Goal: Ask a question: Seek information or help from site administrators or community

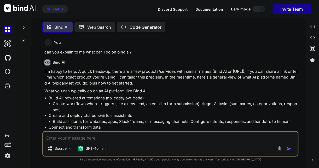
click at [24, 28] on icon at bounding box center [23, 28] width 4 height 4
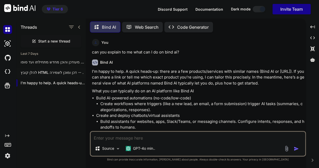
click at [44, 70] on p "להלן קובץ HTML שלם, מעודכן ומוכן לשמירה..." at bounding box center [53, 72] width 65 height 5
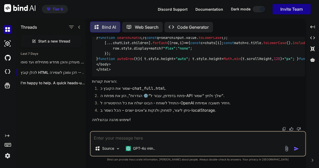
scroll to position [9115, 0]
click at [312, 29] on icon "Created with Pixso." at bounding box center [312, 27] width 5 height 5
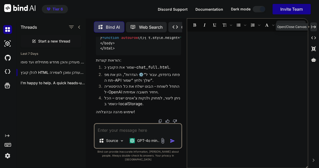
scroll to position [9403, 0]
click at [313, 37] on icon "Created with Pixso." at bounding box center [313, 38] width 5 height 5
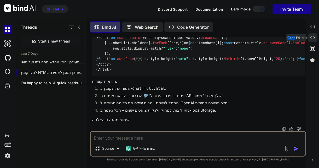
scroll to position [9115, 0]
type textarea "x"
click at [313, 37] on icon "Created with Pixso." at bounding box center [312, 38] width 5 height 5
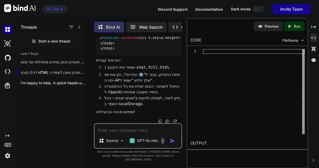
scroll to position [9459, 0]
type textarea "function persistChats(){ localStorage.setItem("chats",JSON.stringify(chats)); }…"
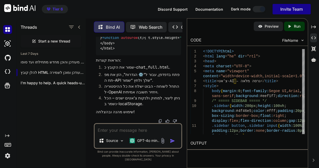
click at [296, 26] on p "Run" at bounding box center [297, 26] width 7 height 5
click at [266, 27] on p "Preview" at bounding box center [272, 26] width 14 height 5
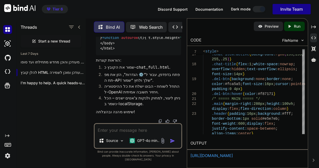
scroll to position [7507, 0]
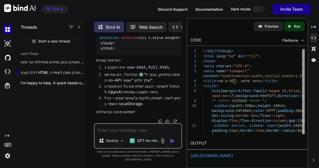
click at [49, 39] on span "Start a new thread" at bounding box center [54, 41] width 32 height 5
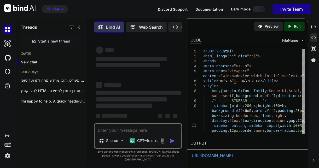
scroll to position [0, 0]
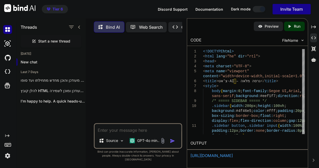
click at [111, 134] on textarea at bounding box center [138, 128] width 87 height 9
click at [153, 144] on p "GPT-4o min.." at bounding box center [148, 140] width 22 height 5
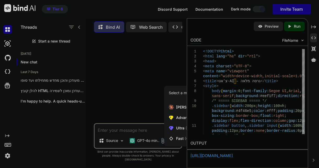
click at [178, 131] on span "Ultra (GPT-5 thinking, Gemini 2.5 Pro)" at bounding box center [208, 128] width 64 height 5
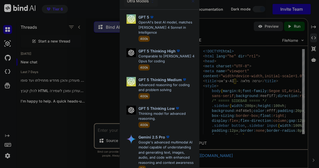
click at [27, 60] on div "Ultra Models GPT 5 OpenAI's best AI model, matches [PERSON_NAME] 4 Sonnet in In…" at bounding box center [159, 84] width 319 height 168
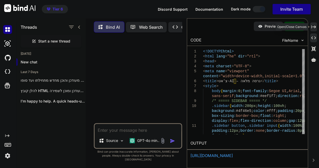
click at [314, 26] on icon "Created with Pixso." at bounding box center [313, 27] width 5 height 5
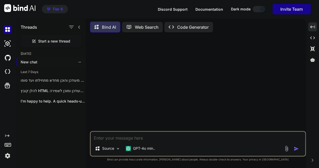
click at [28, 60] on p "New chat" at bounding box center [53, 62] width 65 height 5
click at [149, 151] on p "GPT-4o min.." at bounding box center [144, 148] width 22 height 5
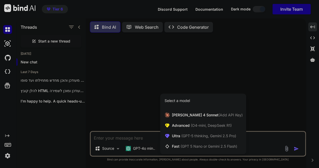
click at [216, 135] on span "(GPT-5 thinking, Gemini 2.5 Pro)" at bounding box center [208, 136] width 56 height 4
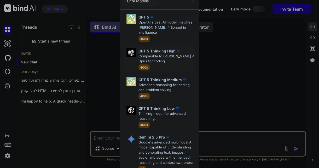
click at [160, 54] on p "Comparable to [PERSON_NAME] 4 Opus for coding" at bounding box center [167, 59] width 57 height 10
type textarea "x"
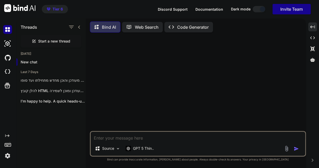
click at [109, 139] on textarea at bounding box center [198, 136] width 215 height 9
type textarea "א"
type textarea "x"
type textarea "אנ"
type textarea "x"
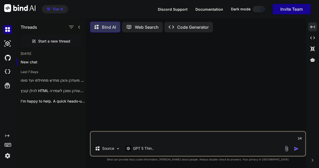
type textarea "אני"
type textarea "x"
type textarea "אני"
type textarea "x"
type textarea "אני מ"
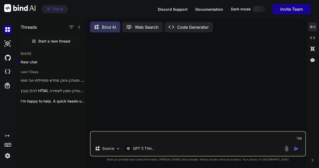
type textarea "x"
type textarea "אני מע"
type textarea "x"
type textarea "אני מעו"
type textarea "x"
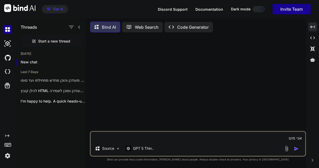
type textarea "אני מעונ"
type textarea "x"
type textarea "אני מעוני"
type textarea "x"
type textarea "אני מעוניי"
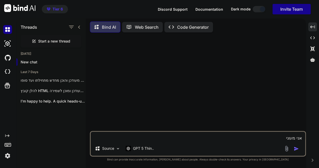
type textarea "x"
type textarea "אני מעונייןם"
type textarea "x"
type textarea "אני מעונייןם"
type textarea "x"
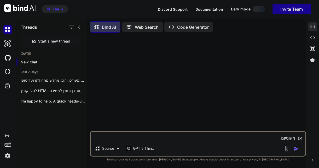
type textarea "אני מעונייןם"
type textarea "x"
type textarea "אני מעוניין"
type textarea "x"
type textarea "אני מעוניין"
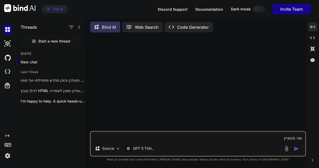
type textarea "x"
type textarea "אני מעוניין ל"
type textarea "x"
type textarea "אני מעוניין [PERSON_NAME]"
type textarea "x"
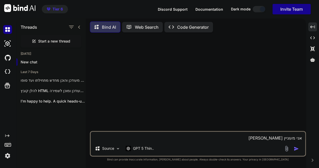
type textarea "אני מעוניין ל"
type textarea "x"
type textarea "אני מעוניין [PERSON_NAME]"
type textarea "x"
type textarea "אני מעוניין ליצ"
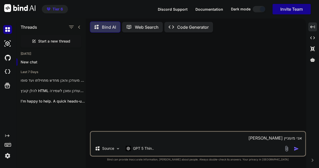
type textarea "x"
type textarea "אני מעוניין ליצו"
type textarea "x"
type textarea "אני מעוניין ליצור"
type textarea "x"
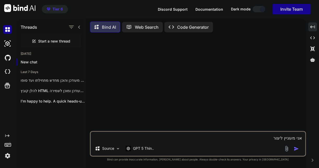
type textarea "אני מעוניין ליצור"
type textarea "x"
type textarea "אני מעוניין ליצור ס"
type textarea "x"
type textarea "אני מעוניין ליצור סי"
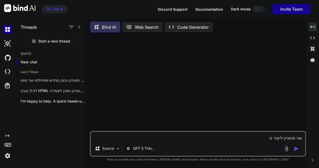
type textarea "x"
type textarea "אני מעוניין ליצור סימ"
type textarea "x"
type textarea "אני מעוניין ליצור [PERSON_NAME]"
type textarea "x"
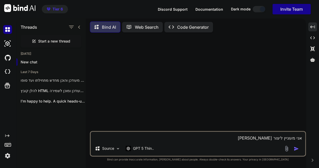
type textarea "אני מעוניין ליצור סימול"
type textarea "x"
type textarea "אני מעוניין ליצור סימולצ"
type textarea "x"
type textarea "אני מעוניין ליצור סימולצי"
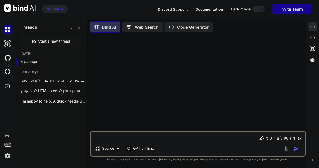
type textarea "x"
type textarea "אני מעוניין ליצור סימולציה"
type textarea "x"
type textarea "אני מעוניין ליצור סימולציה"
type textarea "x"
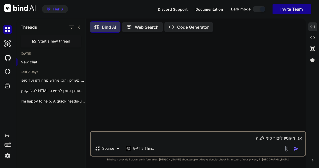
type textarea "אני מעוניין ליצור סימולציה ת"
type textarea "x"
type textarea "אני מעוניין ליצור סימולציה תל"
type textarea "x"
type textarea "אני מעוניין ליצור סימולציה תלת"
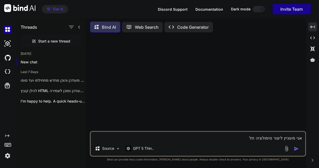
type textarea "x"
type textarea "אני מעוניין ליצור סימולציה תלת"
type textarea "x"
type textarea "אני מעוניין ליצור סימולציה תלת מ"
type textarea "x"
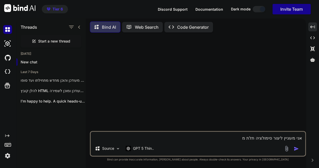
type textarea "אני מעוניין ליצור סימולציה תלת מי"
type textarea "x"
type textarea "אני מעוניין ליצור סימולציה תלת מימ"
type textarea "x"
type textarea "אני מעוניין ליצור סימולציה תלת מימד"
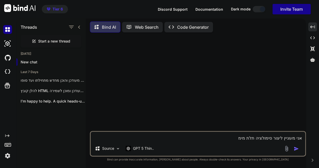
type textarea "x"
type textarea "אני מעוניין ליצור סימולציה תלת מימדי"
type textarea "x"
type textarea "אני מעוניין ליצור סימולציה תלת מימדית"
type textarea "x"
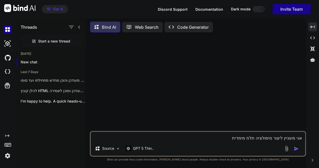
type textarea "אני מעוניין ליצור סימולציה תלת מימדית"
type textarea "x"
type textarea "אני מעוניין ליצור סימולציה תלת מימדית ש"
type textarea "x"
type textarea "אני מעוניין ליצור סימולציה תלת מימדית של"
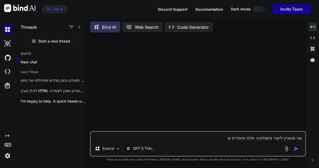
type textarea "x"
type textarea "אני מעוניין ליצור סימולציה תלת מימדית של"
type textarea "x"
type textarea "אני מעוניין ליצור סימולציה תלת מימדית של ק"
type textarea "x"
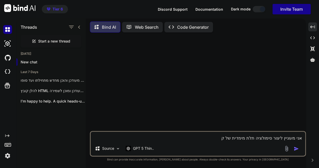
type textarea "אני מעוניין ליצור סימולציה תלת מימדית של קו"
type textarea "x"
type textarea "אני מעוניין ליצור סימולציה תלת מימדית של קוב"
type textarea "x"
type textarea "אני מעוניין ליצור סימולציה תלת מימדית של [PERSON_NAME]"
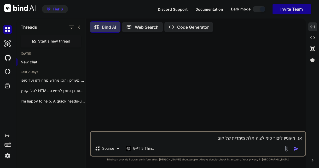
type textarea "x"
type textarea "אני מעוניין ליצור סימולציה תלת מימדית של קוביה"
type textarea "x"
type textarea "אני מעוניין ליצור סימולציה תלת מימדית של קוביה"
type textarea "x"
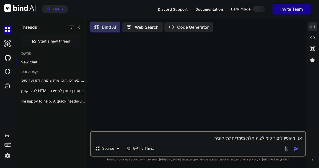
type textarea "אני מעוניין ליצור סימולציה תלת מימדית של קוביה ה"
type textarea "x"
type textarea "אני מעוניין ליצור סימולציה תלת מימדית של קוביה הו"
type textarea "x"
type textarea "אני מעוניין ליצור סימולציה תלת מימדית של קוביה הונ"
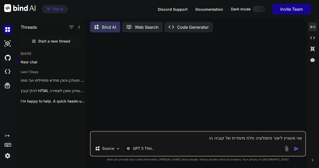
type textarea "x"
type textarea "אני מעוניין ליצור סימולציה תלת מימדית של קוביה הונג"
type textarea "x"
type textarea "אני מעוניין ליצור סימולציה תלת מימדית של קוביה [PERSON_NAME]"
type textarea "x"
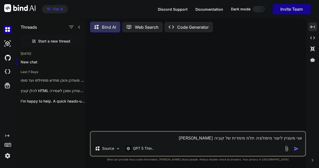
type textarea "אני מעוניין ליצור סימולציה תלת מימדית של קוביה הונגרי"
type textarea "x"
type textarea "אני מעוניין ליצור סימולציה תלת מימדית של קוביה הונגרית"
type textarea "x"
type textarea "אני מעוניין ליצור סימולציה תלת מימדית של קוביה הונגרית"
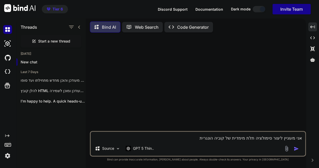
type textarea "x"
type textarea "אני מעוניין ליצור סימולציה תלת מימדית של קוביה הונגרית ו"
type textarea "x"
type textarea "אני מעוניין ליצור סימולציה תלת מימדית של קוביה הונגרית ול"
type textarea "x"
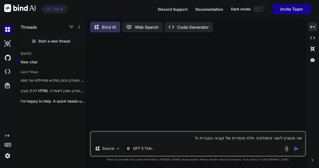
type textarea "אני מעוניין ליצור סימולציה תלת מימדית של קוביה הונגרית ולה"
type textarea "x"
type textarea "אני מעוניין ליצור סימולציה תלת מימדית של קוביה הונגרית ולהר"
type textarea "x"
type textarea "אני מעוניין ליצור סימולציה תלת מימדית של קוביה הונגרית ולהרא"
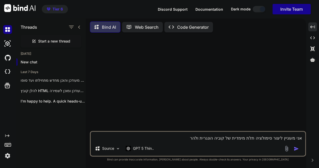
type textarea "x"
type textarea "אני מעוניין ליצור סימולציה תלת מימדית של קוביה הונגרית ולהראו"
type textarea "x"
type textarea "אני מעוניין ליצור סימולציה תלת מימדית של קוביה הונגרית ולהראות"
type textarea "x"
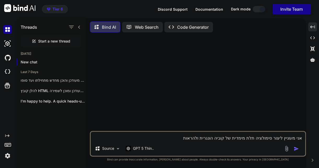
type textarea "אני מעוניין ליצור סימולציה תלת מימדית של קוביה הונגרית ולהראות"
type textarea "x"
type textarea "אני מעוניין ליצור סימולציה תלת מימדית של קוביה הונגרית ולהראות צ"
type textarea "x"
type textarea "אני מעוניין ליצור סימולציה תלת מימדית של קוביה הונגרית ולהראות צע"
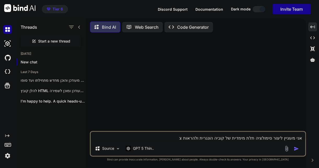
type textarea "x"
type textarea "אני מעוניין ליצור סימולציה תלת מימדית של קוביה הונגרית ולהראות צעד"
type textarea "x"
type textarea "אני מעוניין ליצור סימולציה תלת מימדית של קוביה הונגרית ולהראות צעד"
type textarea "x"
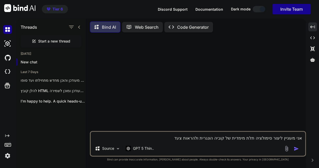
type textarea "אני מעוניין ליצור סימולציה תלת מימדית של קוביה הונגרית ולהראות צעד א"
type textarea "x"
type textarea "אני מעוניין ליצור סימולציה תלת מימדית של קוביה הונגרית ולהראות צעד אח"
type textarea "x"
type textarea "אני מעוניין ליצור סימולציה תלת מימדית של קוביה הונגרית ולהראות צעד אחי"
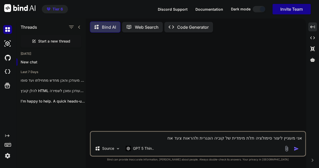
type textarea "x"
type textarea "אני מעוניין ליצור סימולציה תלת מימדית של קוביה הונגרית ולהראות צעד אחיר"
type textarea "x"
type textarea "אני מעוניין ליצור סימולציה תלת מימדית של קוביה הונגרית ולהראות צעד אחי"
type textarea "x"
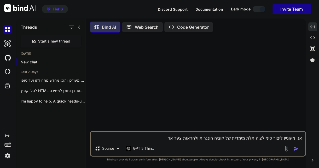
type textarea "אני מעוניין ליצור סימולציה תלת מימדית של קוביה הונגרית ולהראות צעד אחיר"
type textarea "x"
type textarea "אני מעוניין ליצור סימולציה תלת מימדית של קוביה הונגרית ולהראות צעד אחי"
type textarea "x"
type textarea "אני מעוניין ליצור סימולציה תלת מימדית של קוביה הונגרית ולהראות צעד אח"
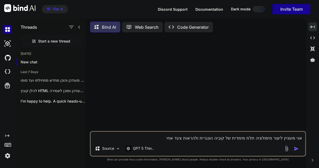
type textarea "x"
type textarea "אני מעוניין ליצור סימולציה תלת מימדית של קוביה הונגרית ולהראות צעד אחר"
type textarea "x"
type textarea "אני מעוניין ליצור סימולציה תלת מימדית של קוביה הונגרית ולהראות צעד אחר"
type textarea "x"
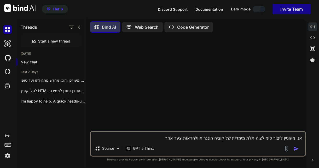
type textarea "אני מעוניין ליצור סימולציה תלת מימדית של קוביה הונגרית ולהראות צעד אחר צ"
type textarea "x"
type textarea "אני מעוניין ליצור סימולציה תלת מימדית של קוביה הונגרית ולהראות צעד אחר צע"
type textarea "x"
type textarea "אני מעוניין ליצור סימולציה תלת מימדית של קוביה הונגרית ולהראות צעד אחר צעד"
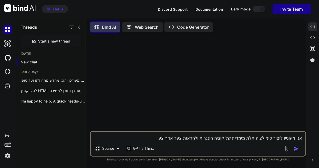
type textarea "x"
type textarea "אני מעוניין ליצור סימולציה תלת מימדית של קוביה הונגרית ולהראות צעד אחר צעד"
type textarea "x"
type textarea "אני מעוניין ליצור סימולציה תלת מימדית של קוביה הונגרית ולהראות צעד אחר צעד א"
type textarea "x"
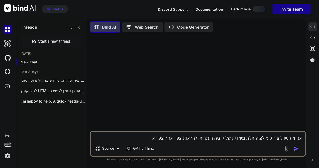
type textarea "אני מעוניין ליצור סימולציה תלת מימדית של קוביה הונגרית ולהראות צעד אחר צעד את"
type textarea "x"
type textarea "אני מעוניין ליצור סימולציה תלת מימדית של קוביה הונגרית ולהראות צעד אחר צעד את"
type textarea "x"
type textarea "אני מעוניין ליצור סימולציה תלת מימדית של קוביה הונגרית ולהראות צעד אחר צעד את ה"
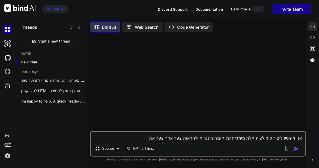
type textarea "x"
type textarea "אני מעוניין ליצור סימולציה תלת מימדית של קוביה הונגרית ולהראות צעד אחר צעד את הד"
type textarea "x"
type textarea "אני מעוניין ליצור סימולציה תלת מימדית של קוביה הונגרית ולהראות צעד אחר צעד את […"
type textarea "x"
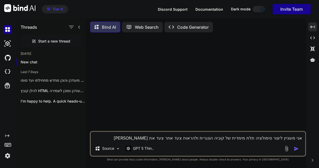
type textarea "אני מעוניין ליצור סימולציה תלת מימדית של קוביה הונגרית ולהראות צעד אחר צעד את ה…"
type textarea "x"
type textarea "אני מעוניין ליצור סימולציה תלת מימדית של קוביה הונגרית ולהראות צעד אחר צעד את ה…"
type textarea "x"
type textarea "אני מעוניין ליצור סימולציה תלת מימדית של קוביה הונגרית ולהראות צעד אחר צעד את ה…"
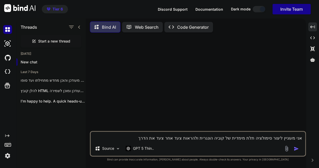
type textarea "x"
type textarea "אני מעוניין ליצור סימולציה תלת מימדית של קוביה הונגרית ולהראות צעד אחר צעד את ה…"
type textarea "x"
type textarea "אני מעוניין ליצור סימולציה תלת מימדית של קוביה הונגרית ולהראות צעד אחר צעד את ה…"
type textarea "x"
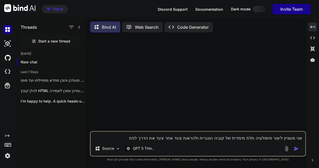
type textarea "אני מעוניין ליצור סימולציה תלת מימדית של קוביה הונגרית ולהראות צעד אחר צעד את ה…"
type textarea "x"
type textarea "אני מעוניין ליצור סימולציה תלת מימדית של קוביה הונגרית ולהראות צעד אחר צעד את ה…"
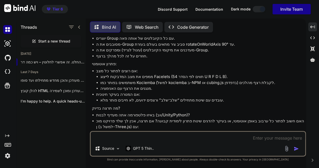
scroll to position [194, 0]
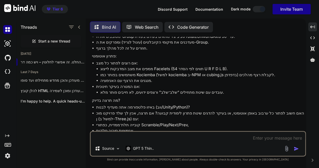
click at [133, 136] on textarea at bounding box center [198, 136] width 215 height 9
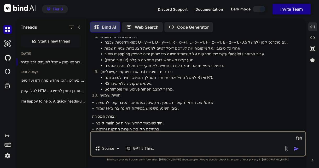
scroll to position [657, 0]
click at [108, 136] on textarea "fsh" at bounding box center [198, 136] width 215 height 9
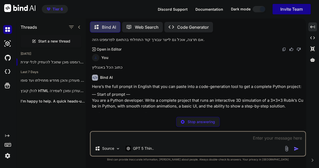
scroll to position [757, 0]
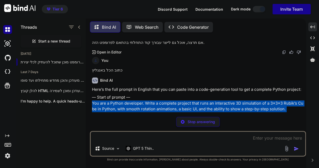
drag, startPoint x: 92, startPoint y: 79, endPoint x: 134, endPoint y: 110, distance: 52.1
click at [134, 133] on li "Optional for auto-solve: kociemba" at bounding box center [200, 136] width 209 height 6
click at [133, 133] on li "Optional for auto-solve: kociemba" at bounding box center [200, 136] width 209 height 6
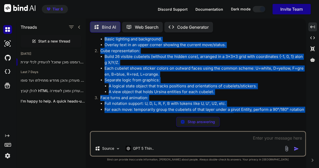
drag, startPoint x: 133, startPoint y: 110, endPoint x: 128, endPoint y: 109, distance: 5.2
click at [136, 115] on div "You אני מעוניין ליצור סימולציה תלת מימדית של קוביה הונגרית ולהראות צעד אחר צעד …" at bounding box center [198, 102] width 216 height 131
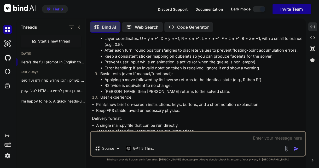
scroll to position [1142, 0]
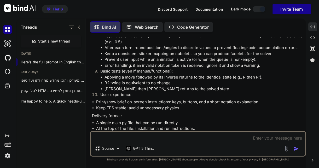
click at [284, 151] on img at bounding box center [284, 153] width 4 height 4
click at [110, 150] on p "Open in Editor" at bounding box center [109, 152] width 25 height 5
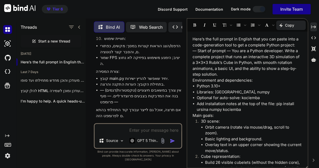
scroll to position [1919, 0]
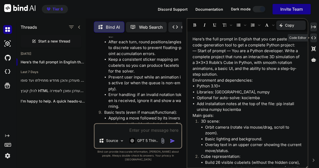
click at [315, 39] on icon at bounding box center [313, 38] width 5 height 3
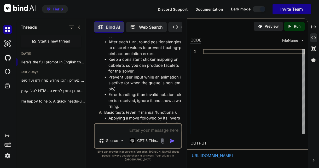
click at [120, 134] on textarea at bounding box center [138, 128] width 87 height 9
paste textarea "Lore’i dol sita consec ad Elitsed doei tem inc utlab etdo m aliq-enimadmini ven…"
click at [128, 92] on li "Error handling: if an invalid notation token is received, ignore it and show a …" at bounding box center [145, 101] width 73 height 18
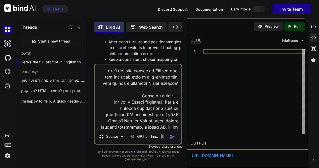
scroll to position [967, 0]
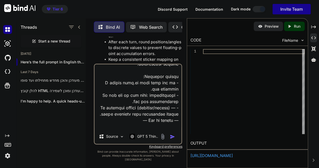
click at [171, 140] on img "button" at bounding box center [172, 136] width 5 height 5
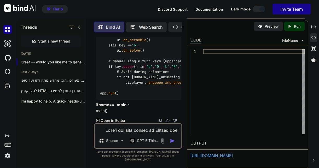
scroll to position [6018, 0]
click at [113, 133] on textarea at bounding box center [138, 128] width 87 height 9
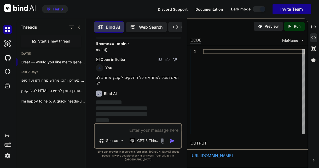
scroll to position [6091, 0]
